Goal: Transaction & Acquisition: Download file/media

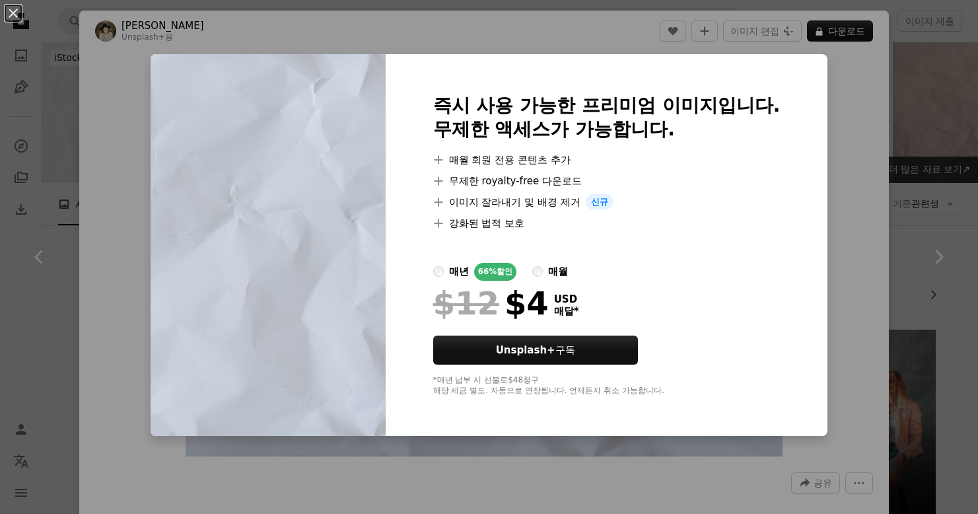
scroll to position [1804, 0]
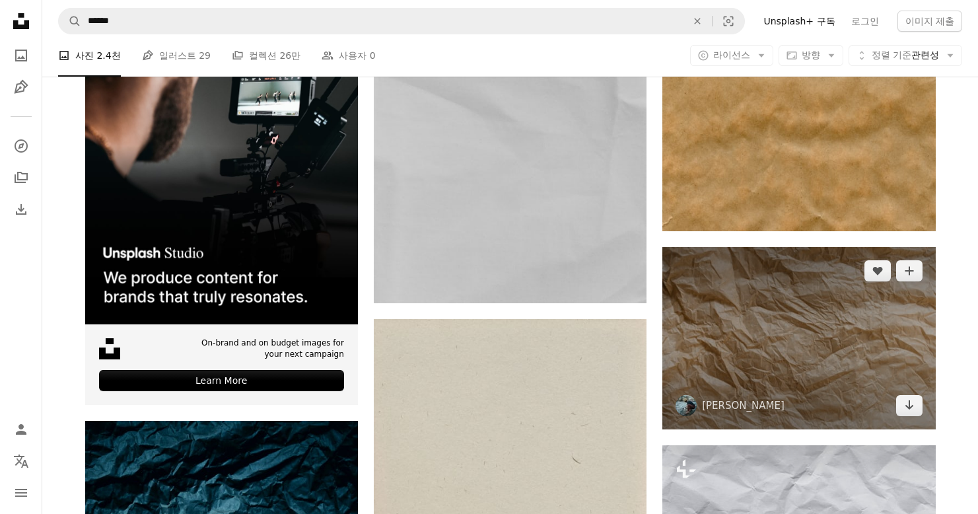
scroll to position [3362, 0]
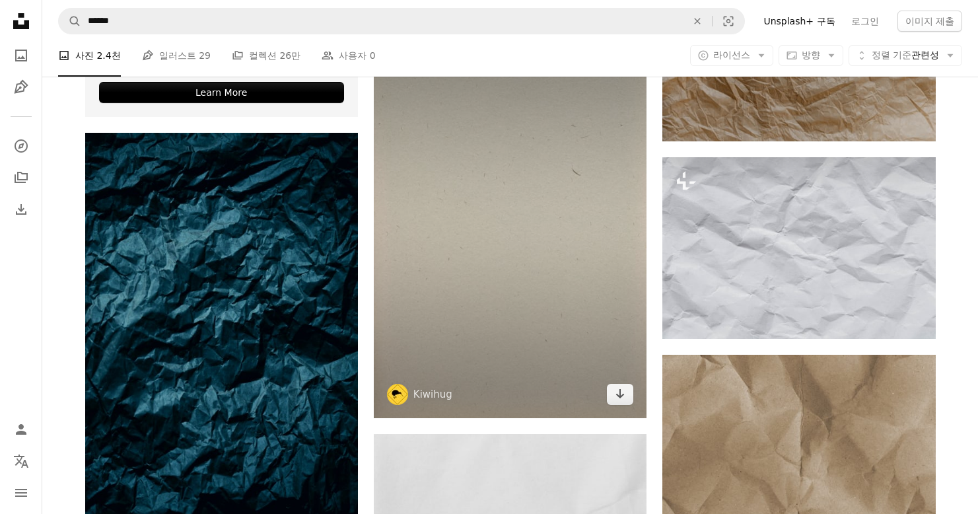
click at [584, 274] on img at bounding box center [510, 224] width 273 height 386
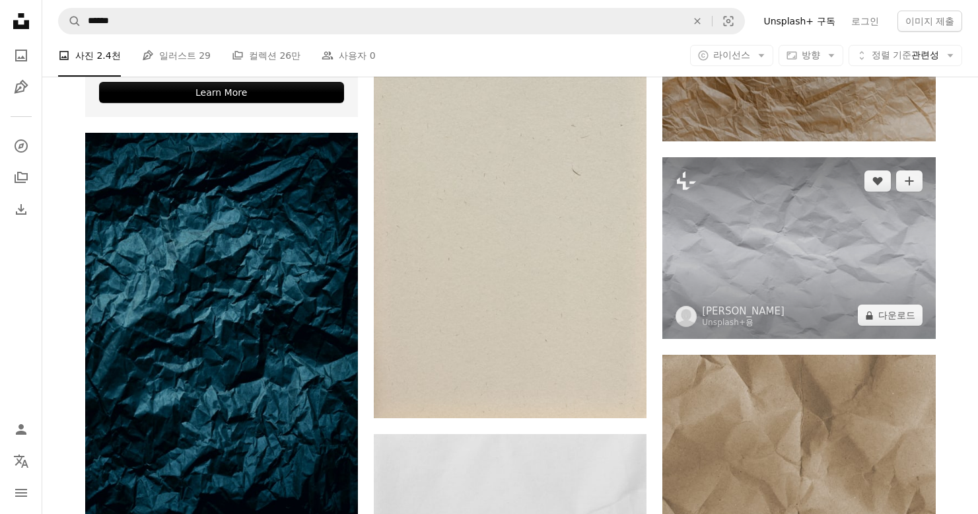
click at [757, 267] on img at bounding box center [798, 248] width 273 height 182
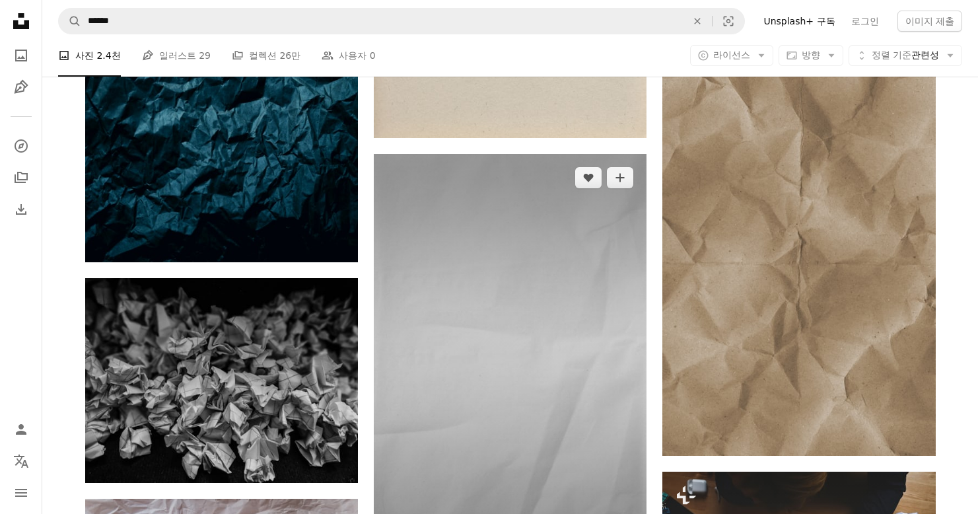
scroll to position [3776, 0]
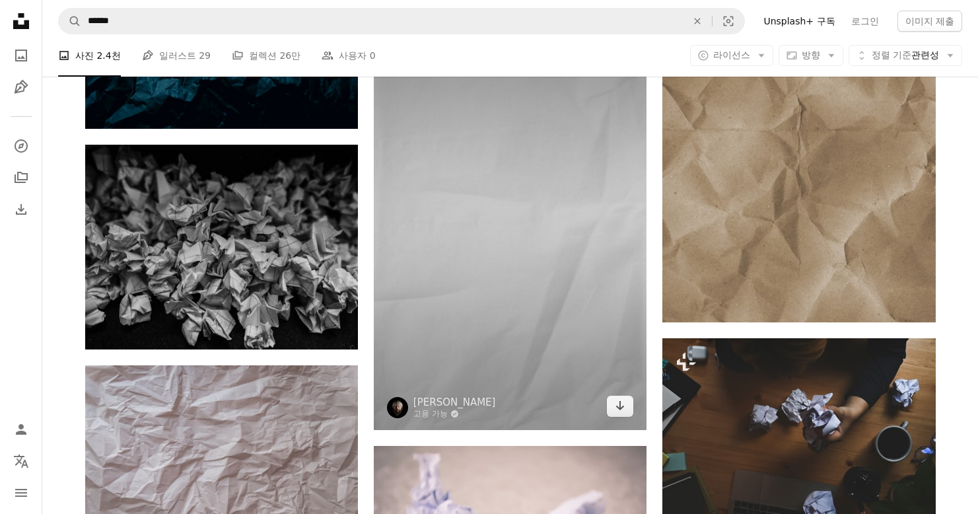
click at [580, 265] on img at bounding box center [510, 224] width 273 height 409
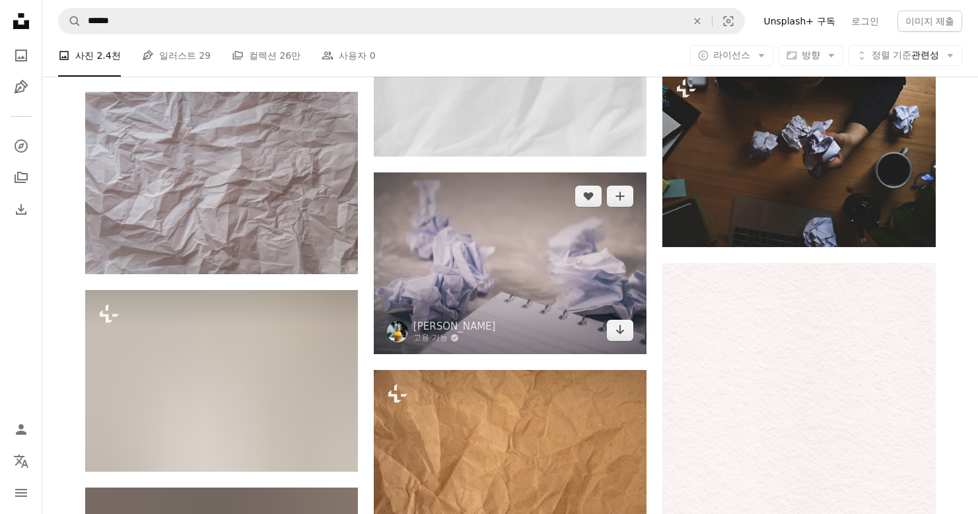
scroll to position [4319, 0]
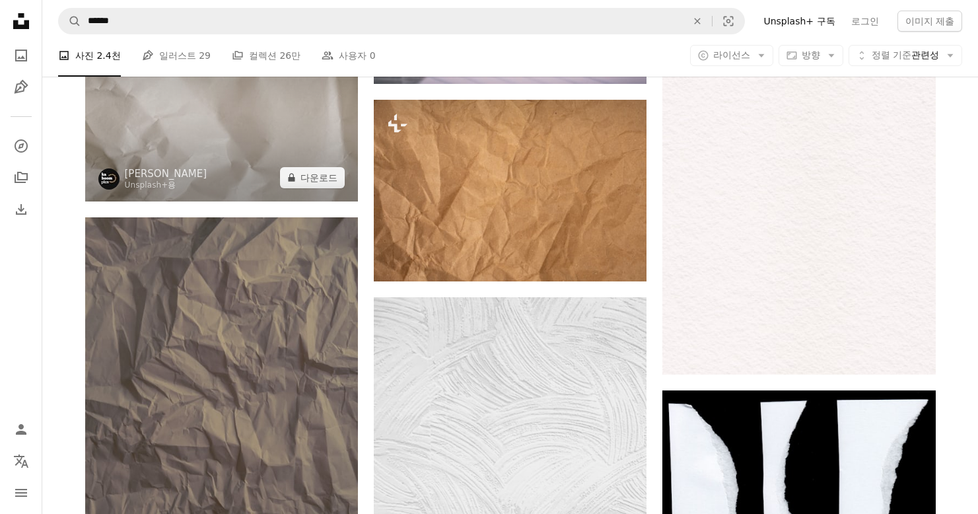
click at [280, 149] on img at bounding box center [221, 111] width 273 height 182
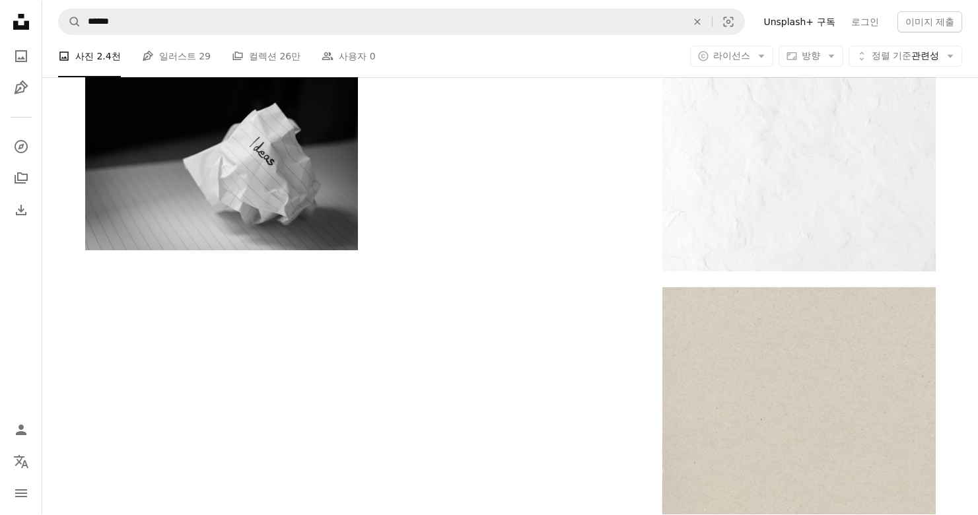
scroll to position [5993, 0]
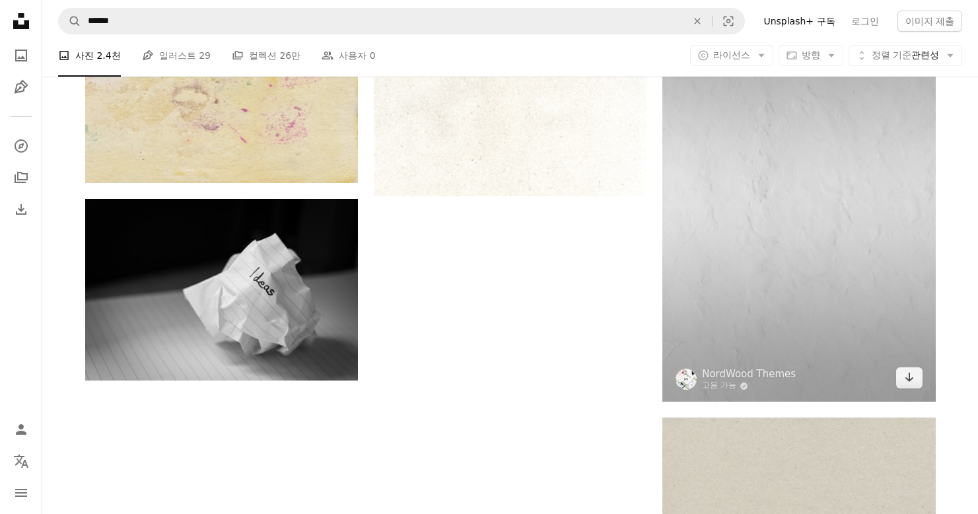
click at [753, 206] on img at bounding box center [798, 196] width 273 height 409
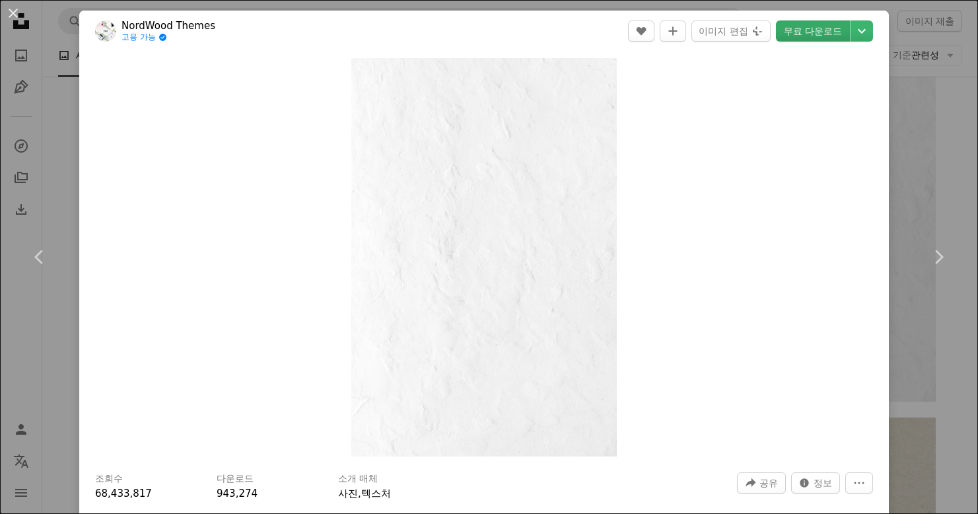
click at [809, 39] on link "무료 다운로드" at bounding box center [813, 30] width 74 height 21
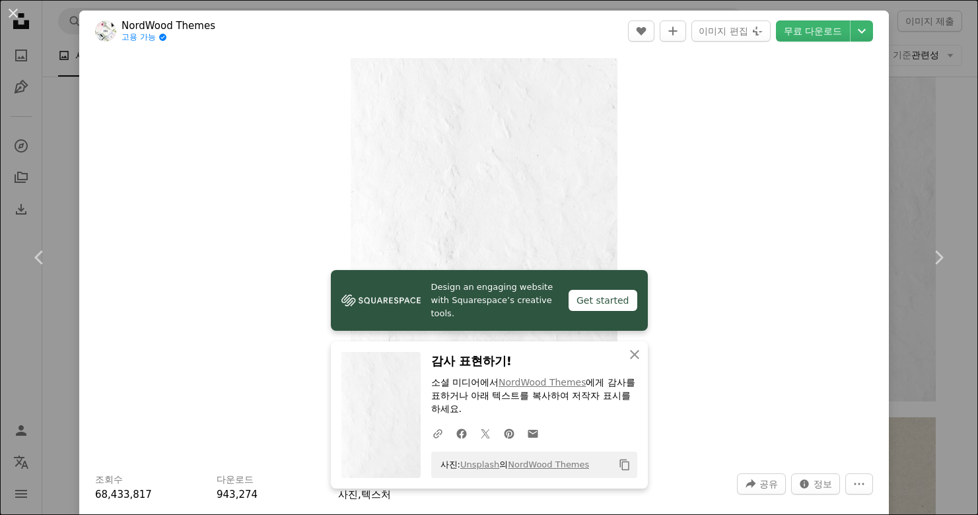
click at [916, 110] on div "An X shape Chevron left Chevron right Design an engaging website with Squarespa…" at bounding box center [489, 257] width 978 height 515
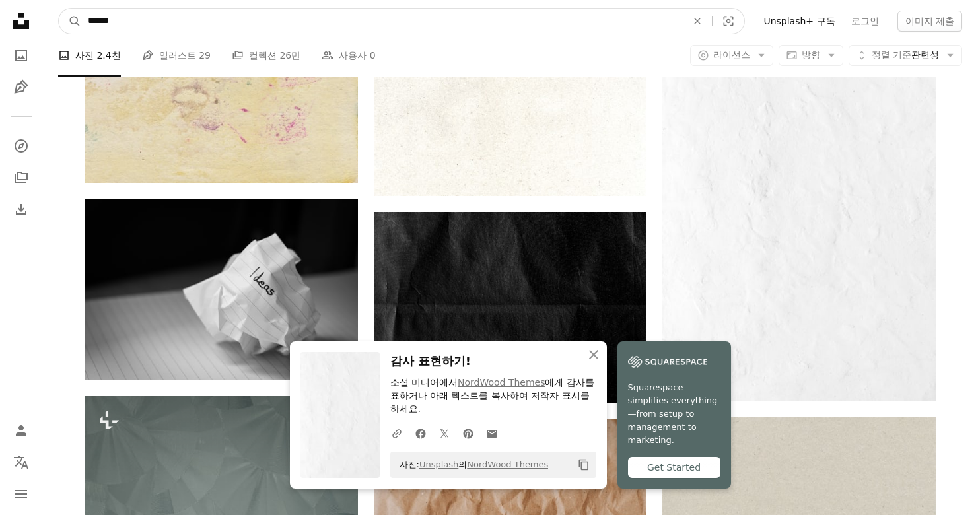
drag, startPoint x: 90, startPoint y: 21, endPoint x: 195, endPoint y: 22, distance: 105.0
click at [195, 22] on input "******" at bounding box center [381, 21] width 601 height 25
type input "*"
type input "******"
click at [70, 21] on button "A magnifying glass" at bounding box center [70, 21] width 22 height 25
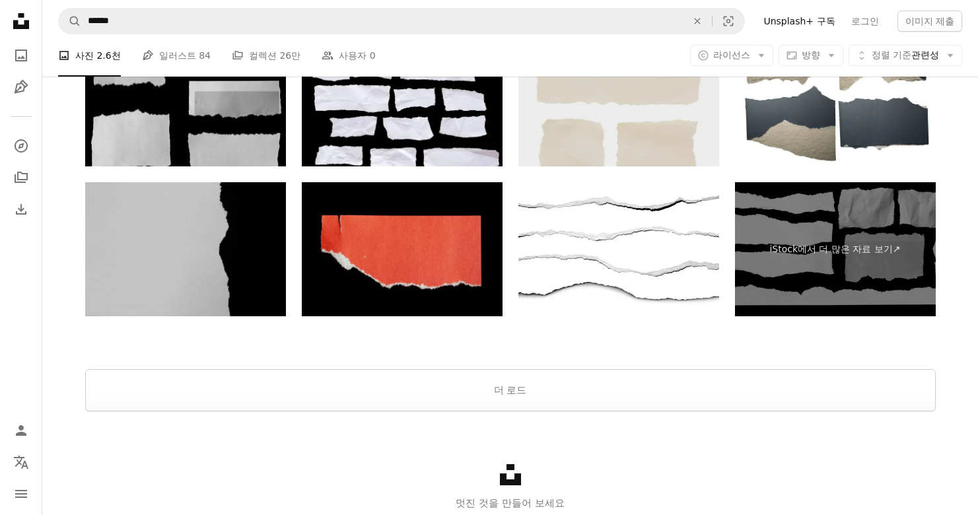
scroll to position [2805, 0]
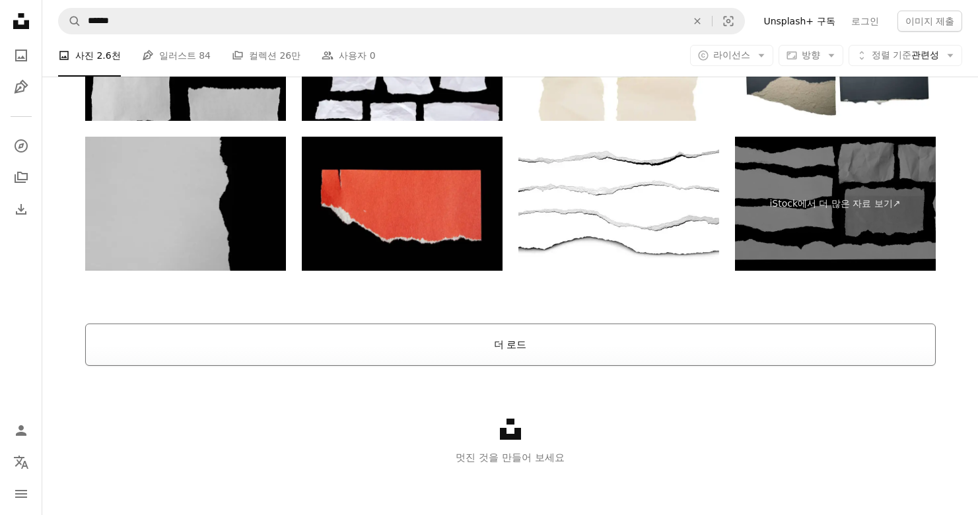
click at [507, 353] on button "더 로드" at bounding box center [510, 344] width 850 height 42
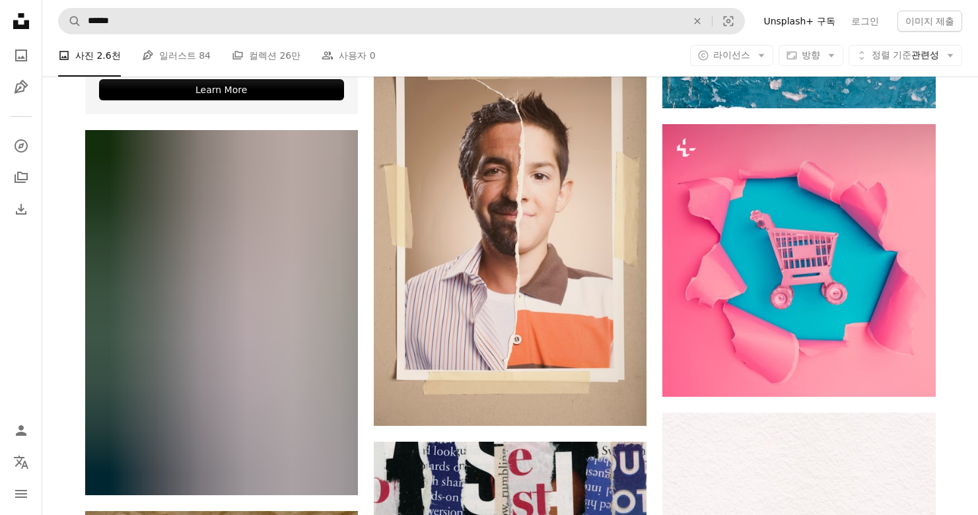
scroll to position [3885, 0]
